Goal: Information Seeking & Learning: Learn about a topic

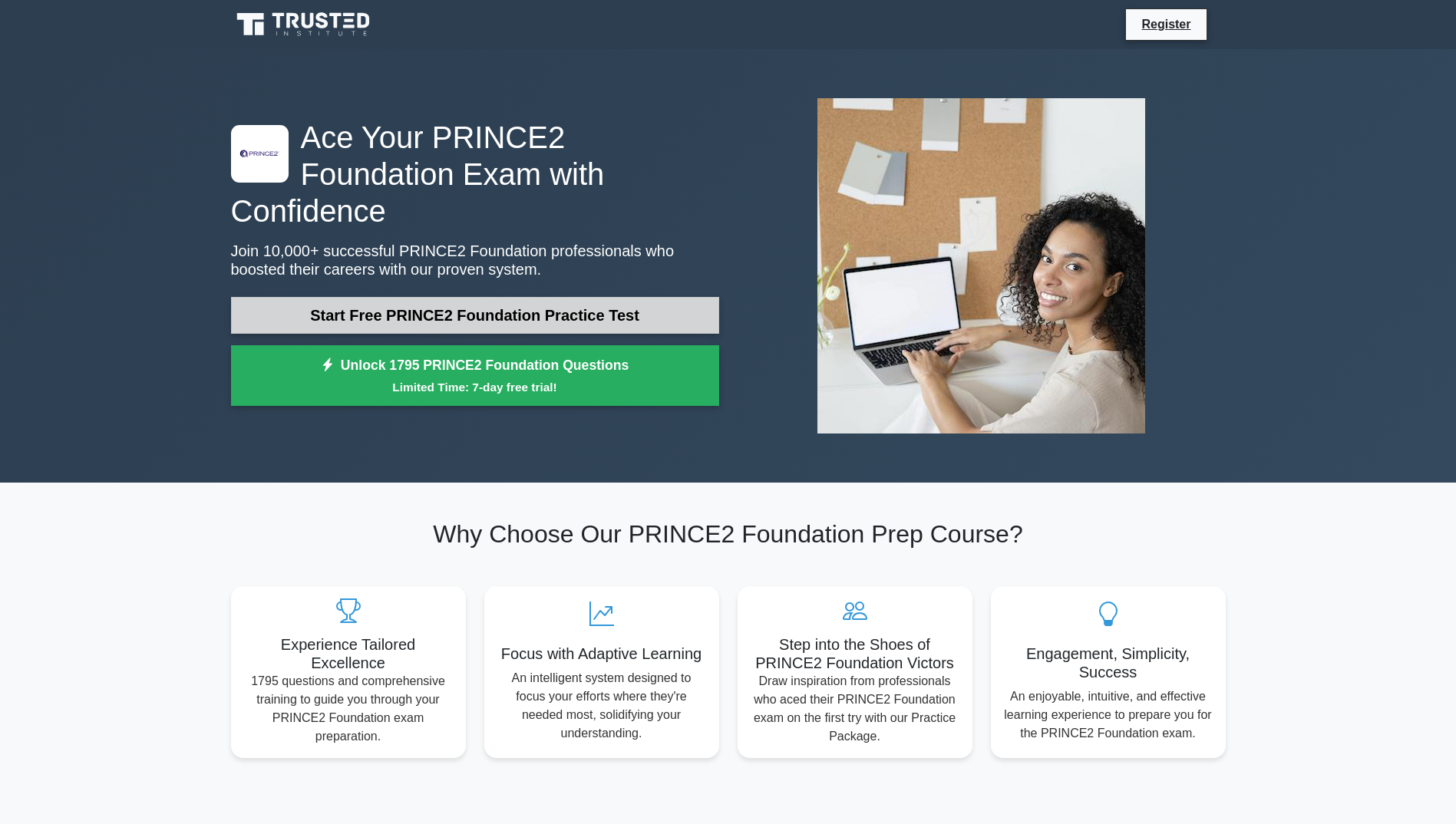
click at [637, 305] on link "Start Free PRINCE2 Foundation Practice Test" at bounding box center [475, 316] width 488 height 37
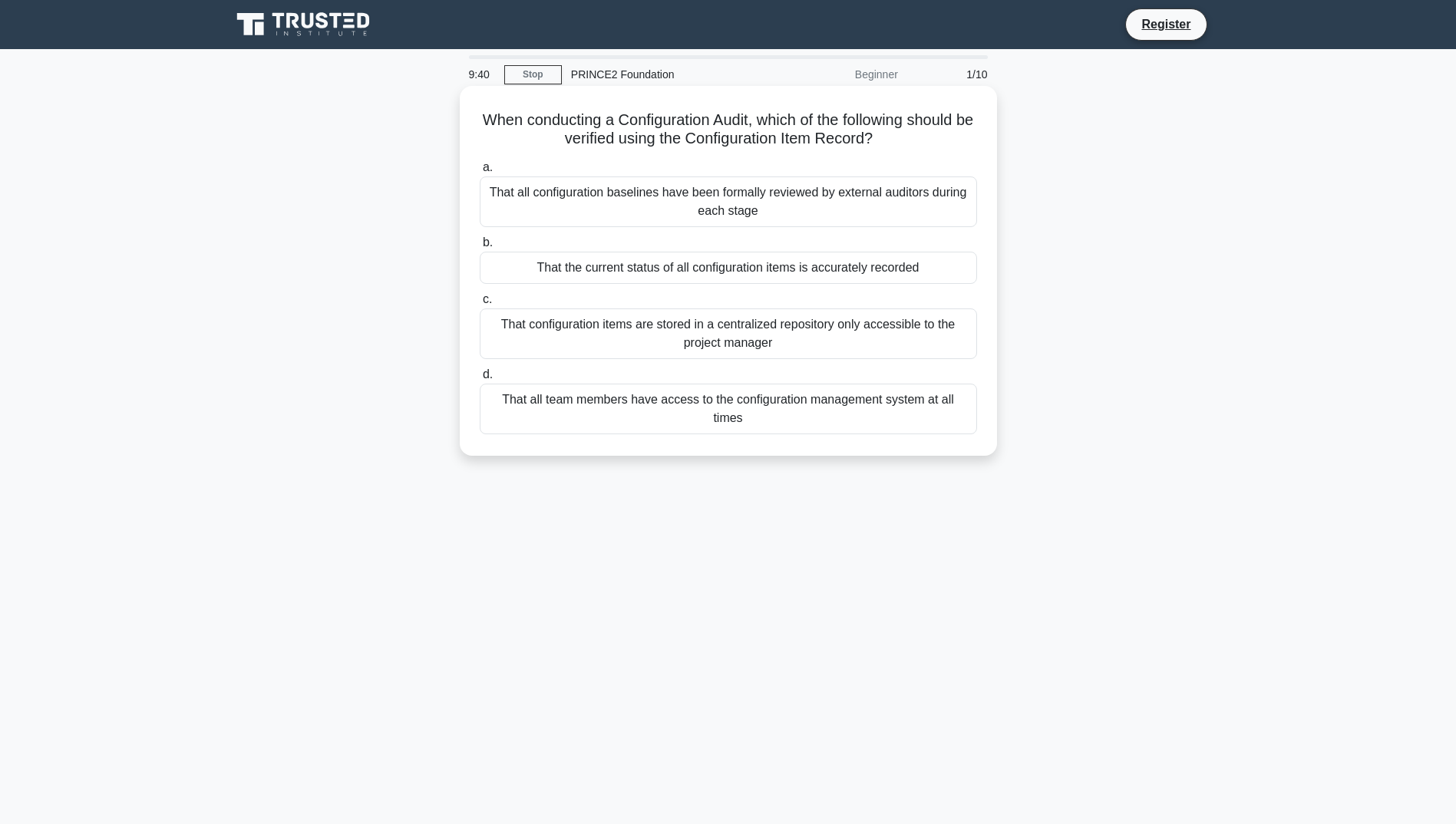
click at [807, 339] on div "That configuration items are stored in a centralized repository only accessible…" at bounding box center [728, 333] width 497 height 51
click at [479, 305] on input "c. That configuration items are stored in a centralized repository only accessi…" at bounding box center [479, 299] width 0 height 10
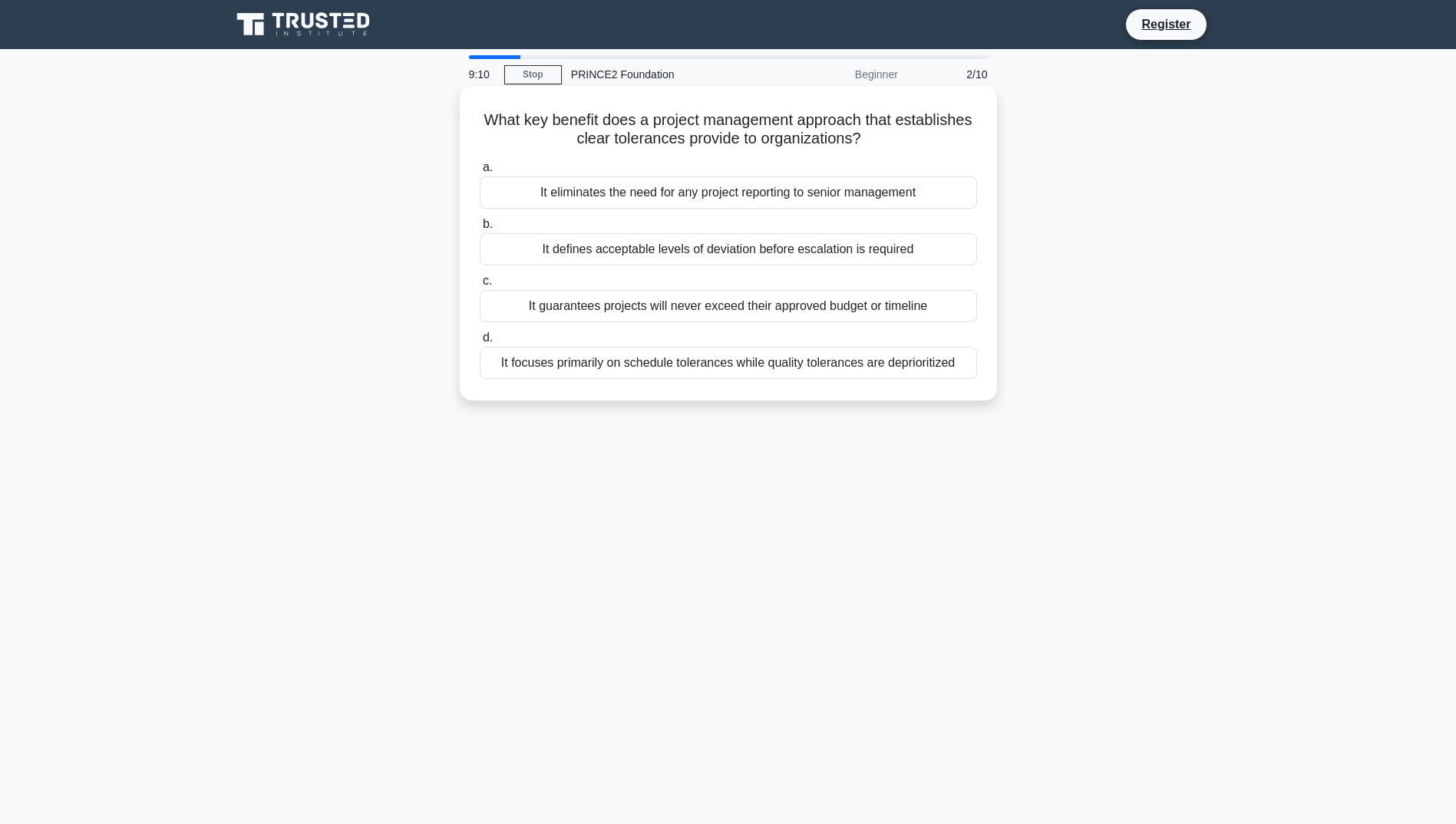
click at [900, 311] on div "It guarantees projects will never exceed their approved budget or timeline" at bounding box center [728, 306] width 497 height 32
click at [479, 286] on input "c. It guarantees projects will never exceed their approved budget or timeline" at bounding box center [479, 281] width 0 height 10
